Goal: Check status: Check status

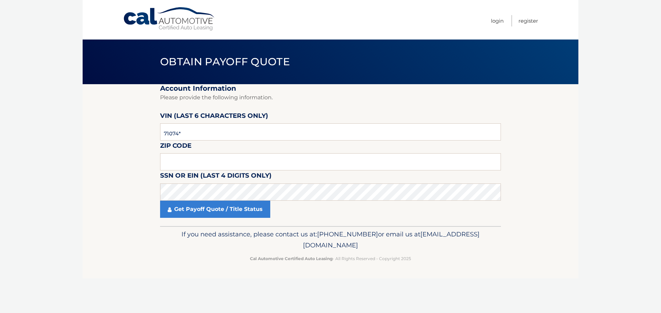
type input "710749"
type input "11501"
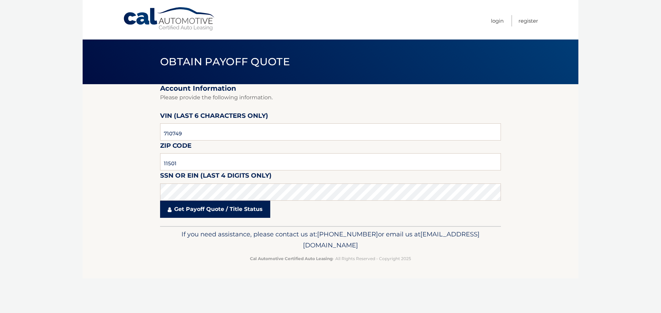
click at [215, 204] on link "Get Payoff Quote / Title Status" at bounding box center [215, 209] width 110 height 17
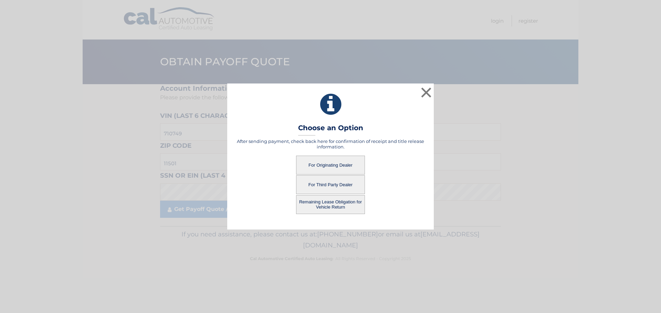
click at [319, 164] on button "For Originating Dealer" at bounding box center [330, 165] width 69 height 19
click at [315, 167] on button "For Originating Dealer" at bounding box center [330, 165] width 69 height 19
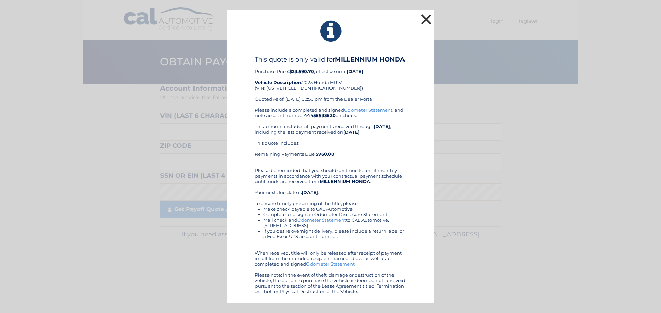
click at [428, 14] on button "×" at bounding box center [426, 19] width 14 height 14
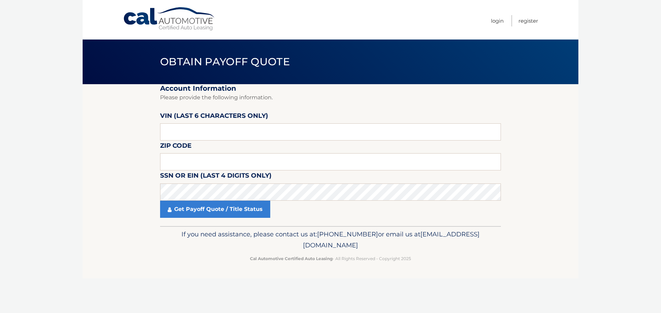
click at [117, 170] on section "Account Information Please provide the following information. [PERSON_NAME] (la…" at bounding box center [330, 155] width 495 height 142
